Goal: Information Seeking & Learning: Compare options

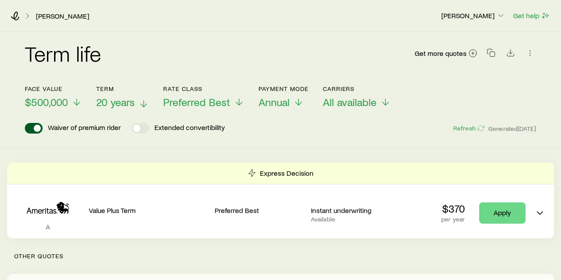
click at [136, 100] on p "20 years" at bounding box center [122, 102] width 53 height 12
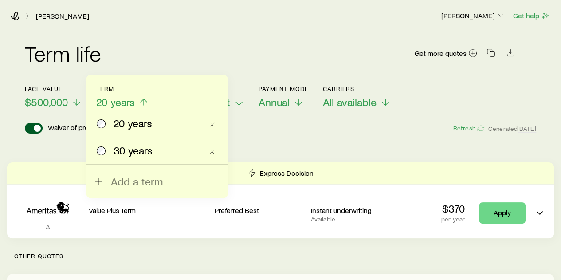
click at [125, 149] on span "30 years" at bounding box center [133, 150] width 39 height 12
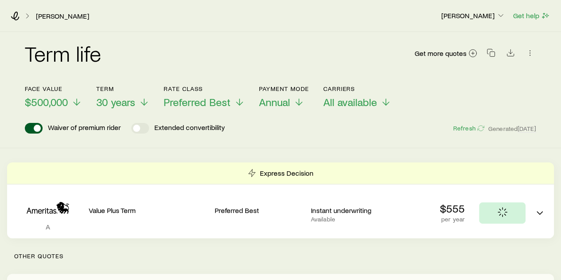
click at [300, 134] on div "Term life Get more quotes Face value $500,000 Term 30 years Rate Class Preferre…" at bounding box center [280, 90] width 561 height 116
click at [223, 100] on span "Preferred Best" at bounding box center [197, 102] width 67 height 12
click at [326, 132] on div "Waiver of premium rider Extended convertibility Refresh Generated [DATE]" at bounding box center [280, 128] width 511 height 11
click at [80, 102] on icon at bounding box center [76, 103] width 11 height 11
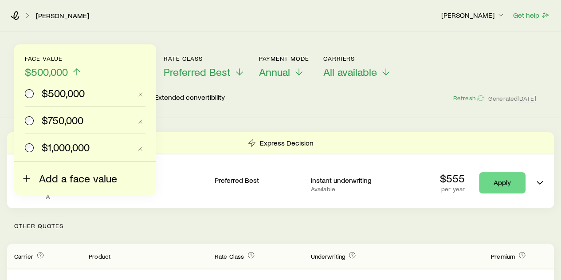
scroll to position [44, 0]
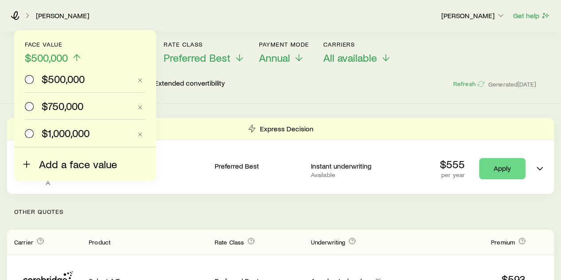
click at [72, 165] on span "Add a face value" at bounding box center [78, 164] width 78 height 12
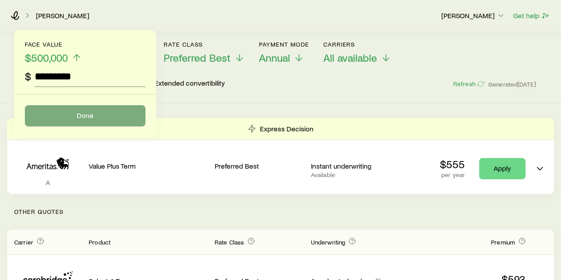
type input "*********"
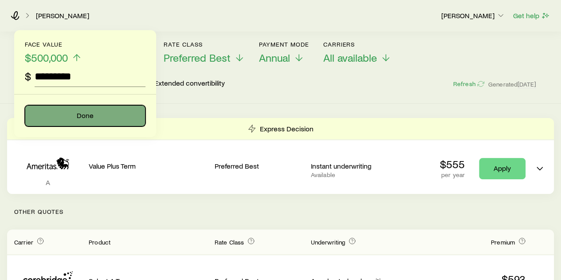
click at [87, 113] on button "Done" at bounding box center [85, 115] width 121 height 21
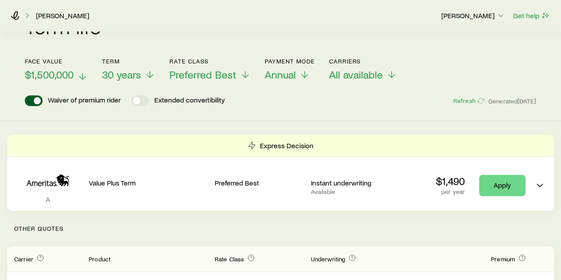
scroll to position [0, 0]
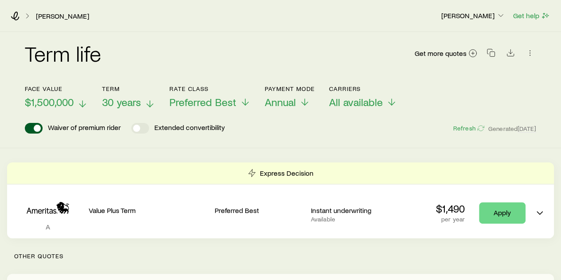
click at [130, 98] on span "30 years" at bounding box center [121, 102] width 39 height 12
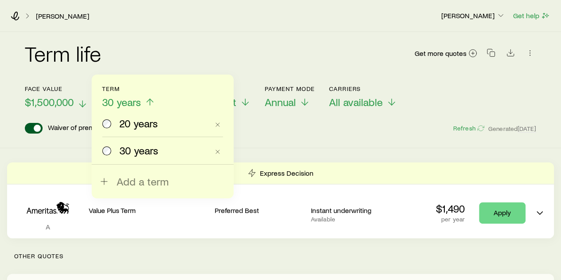
click at [134, 123] on span "20 years" at bounding box center [138, 123] width 39 height 12
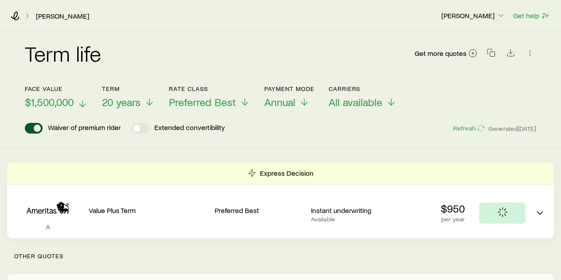
click at [337, 133] on div "Waiver of premium rider Extended convertibility Refresh Generated [DATE]" at bounding box center [280, 128] width 511 height 11
click at [277, 129] on div "Waiver of premium rider Extended convertibility Refresh Generated [DATE]" at bounding box center [280, 128] width 511 height 11
